Goal: Task Accomplishment & Management: Manage account settings

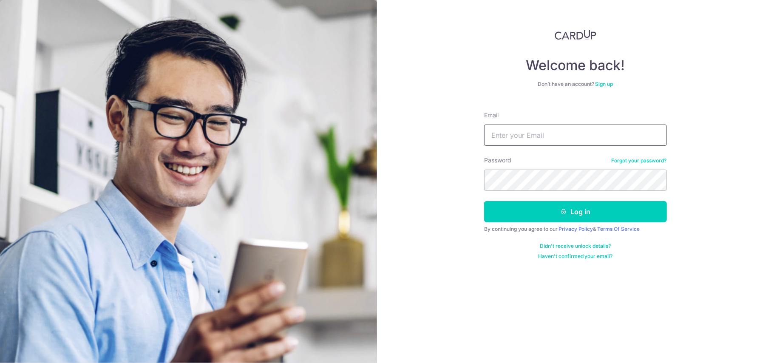
click at [507, 137] on input "Email" at bounding box center [575, 135] width 183 height 21
type input "[EMAIL_ADDRESS][DOMAIN_NAME]"
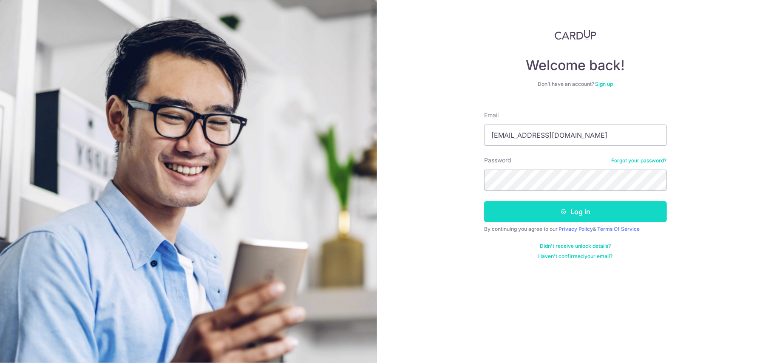
click at [529, 206] on button "Log in" at bounding box center [575, 211] width 183 height 21
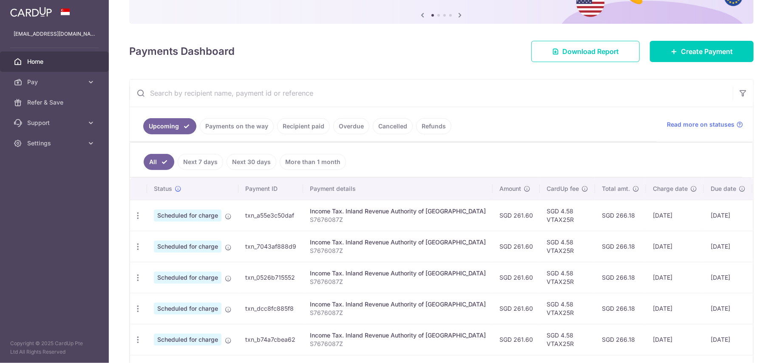
scroll to position [91, 0]
